Goal: Navigation & Orientation: Find specific page/section

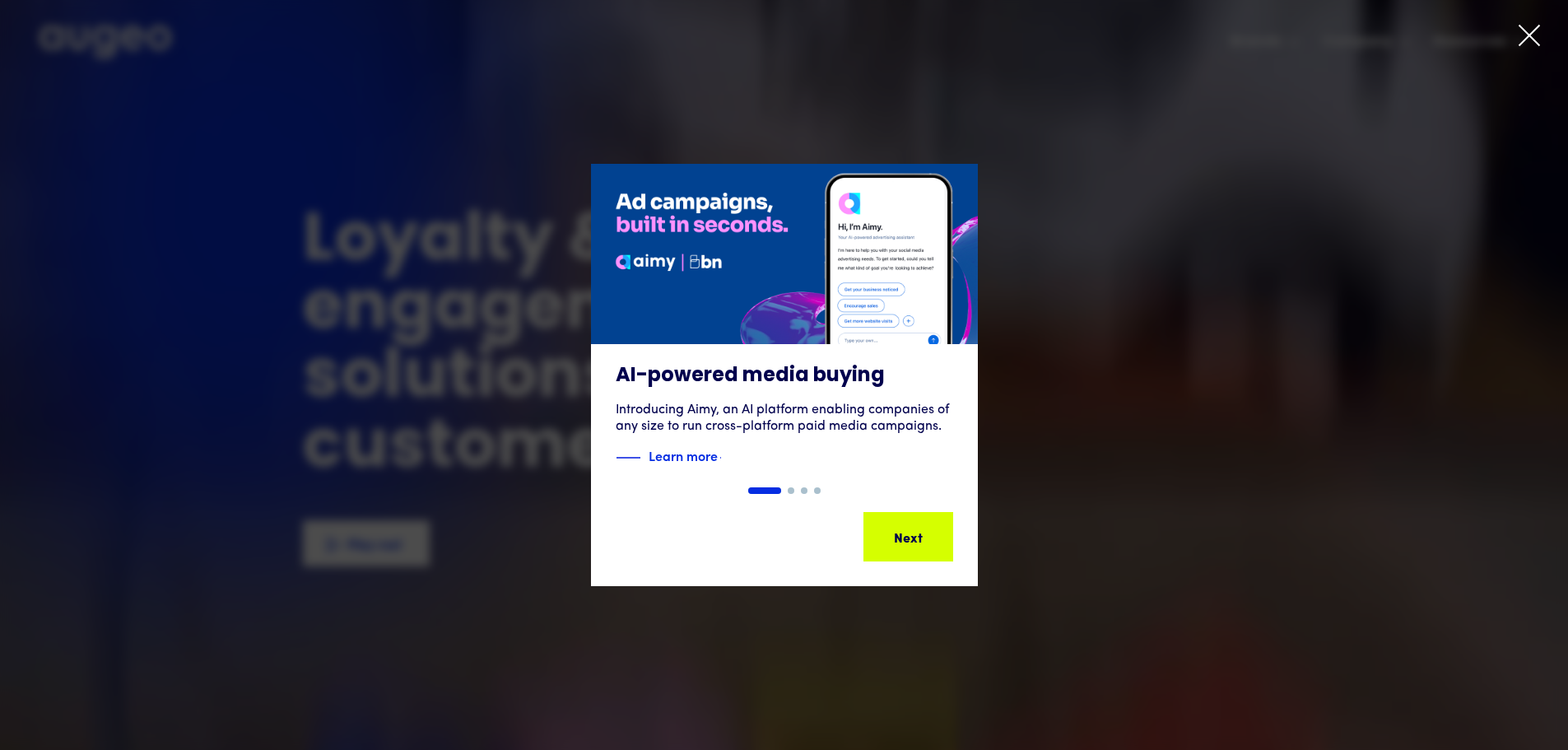
click at [1534, 32] on icon at bounding box center [1530, 36] width 20 height 20
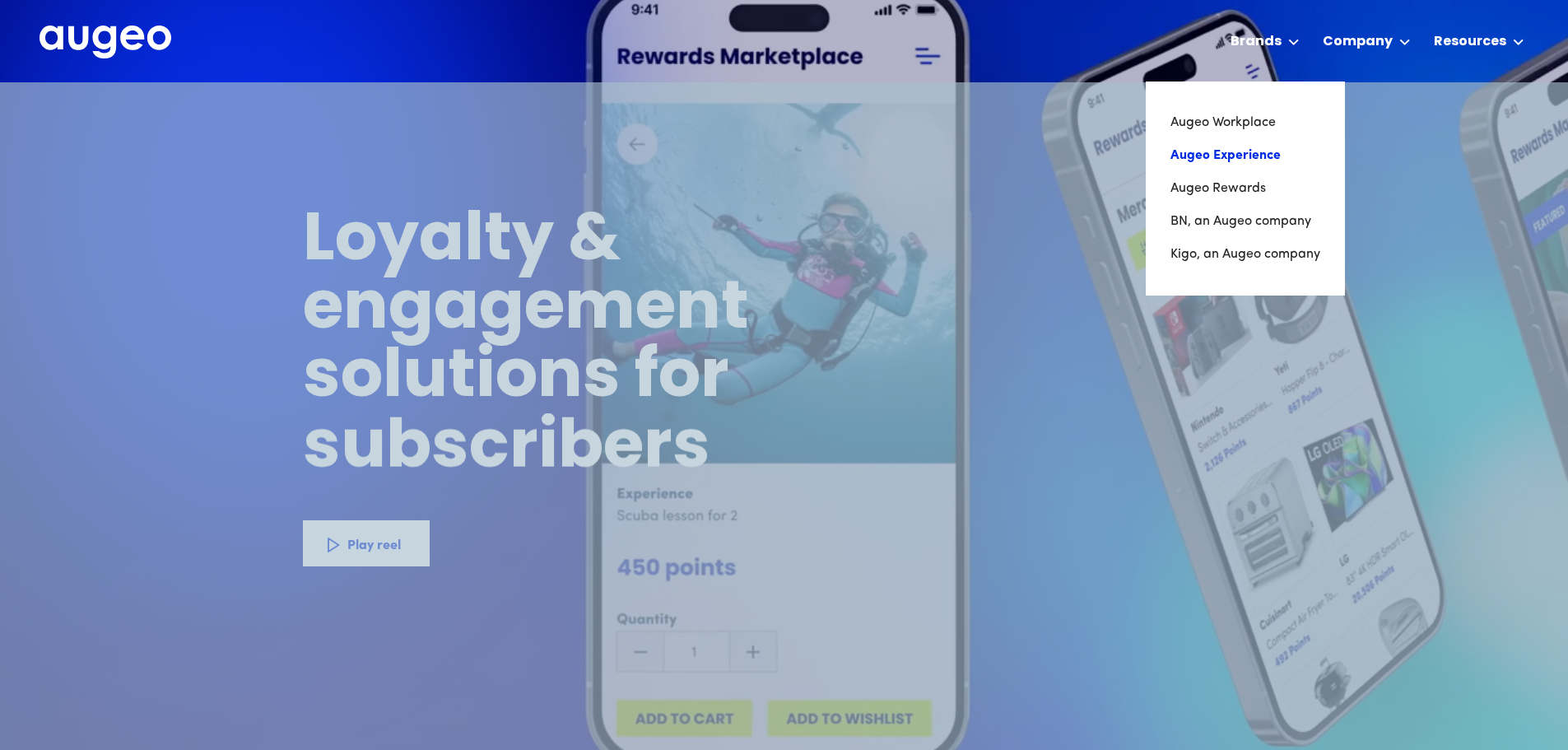
click at [1262, 155] on link "Augeo Experience" at bounding box center [1245, 155] width 150 height 33
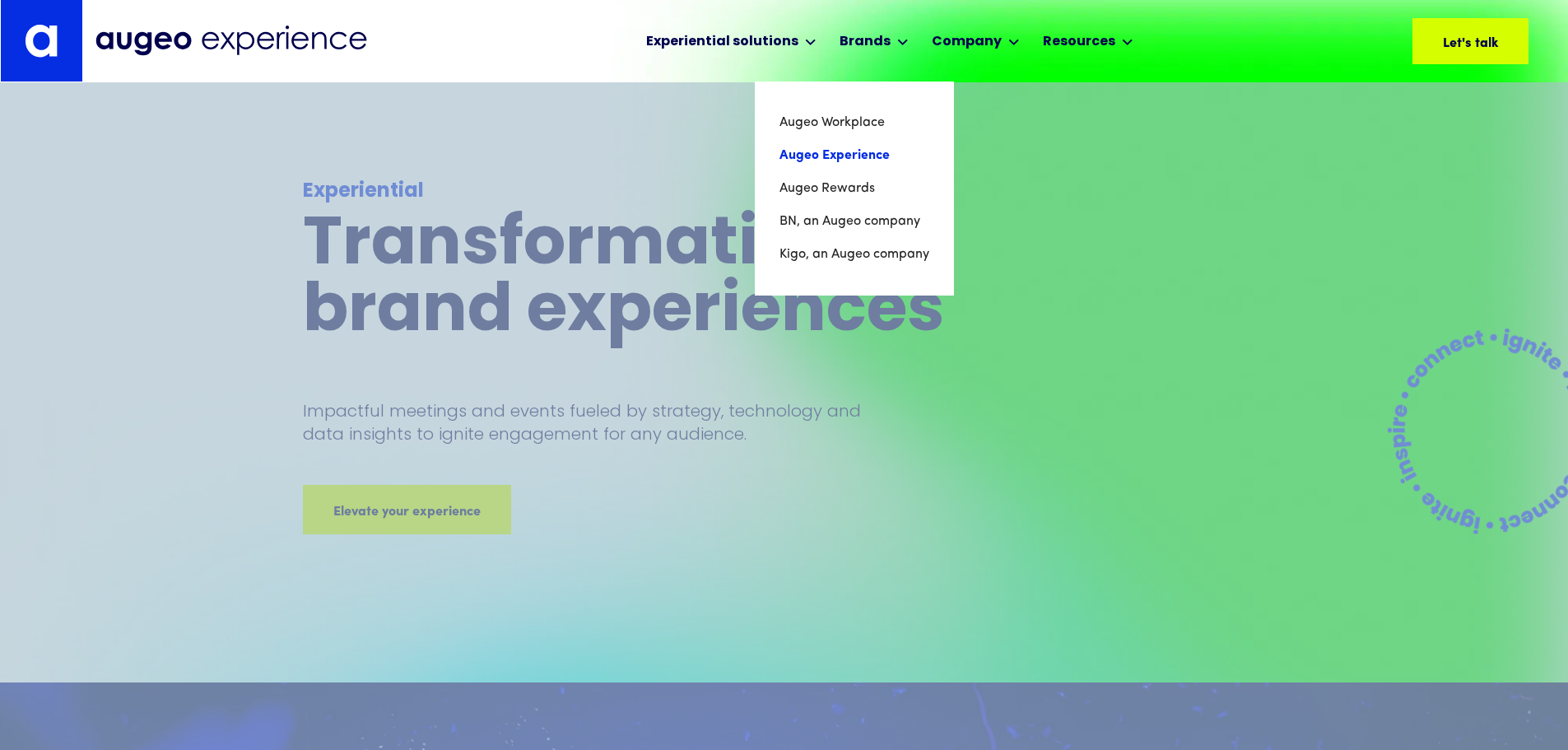
click at [866, 152] on link "Augeo Experience" at bounding box center [855, 155] width 150 height 33
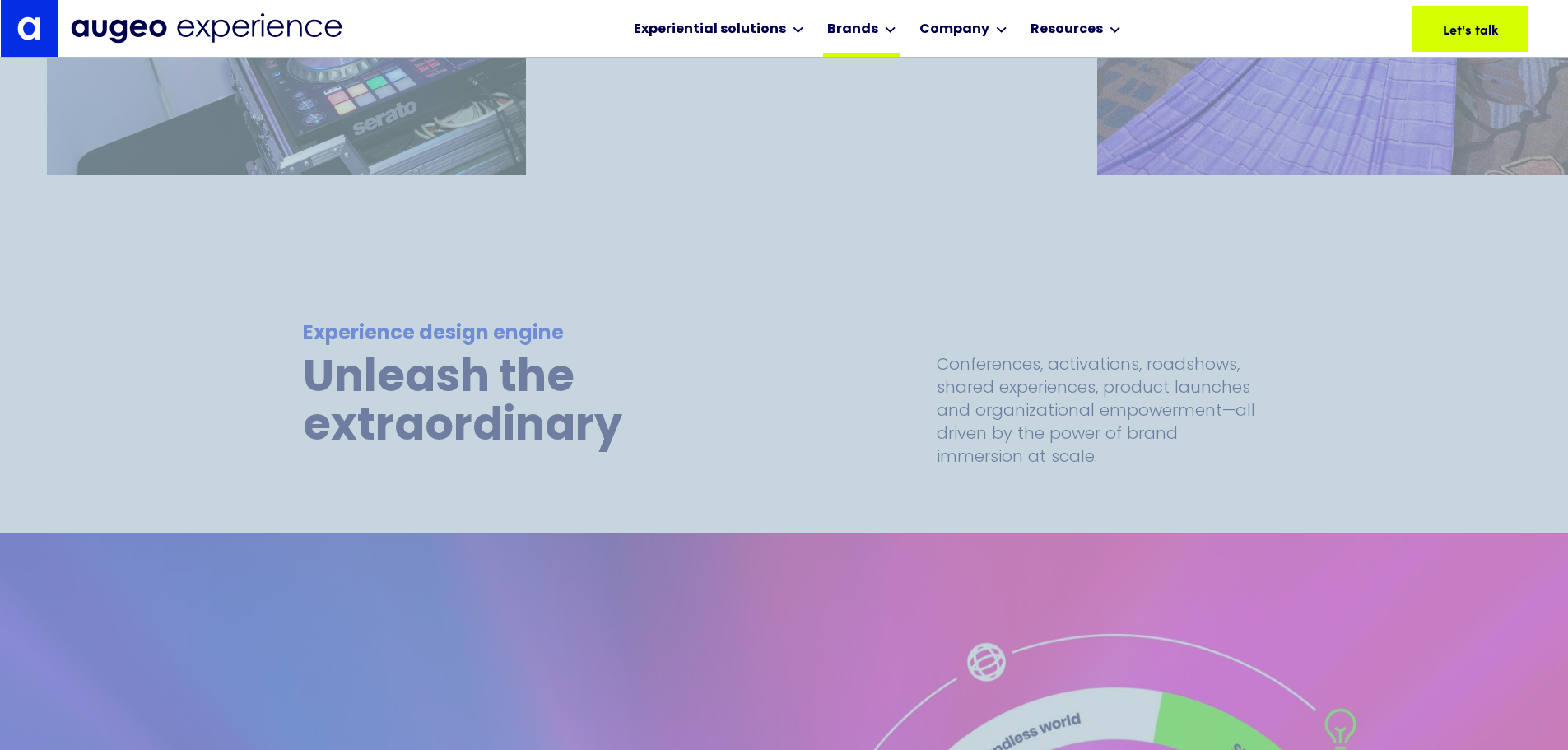
scroll to position [3900, 0]
